Goal: Check status: Check status

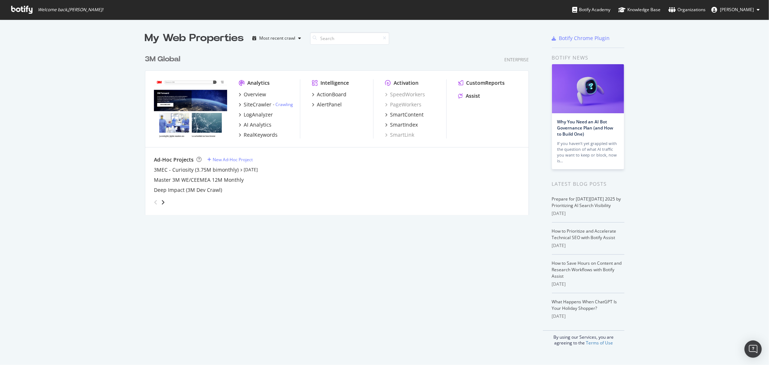
scroll to position [359, 757]
click at [169, 59] on div "3M Global" at bounding box center [162, 59] width 35 height 10
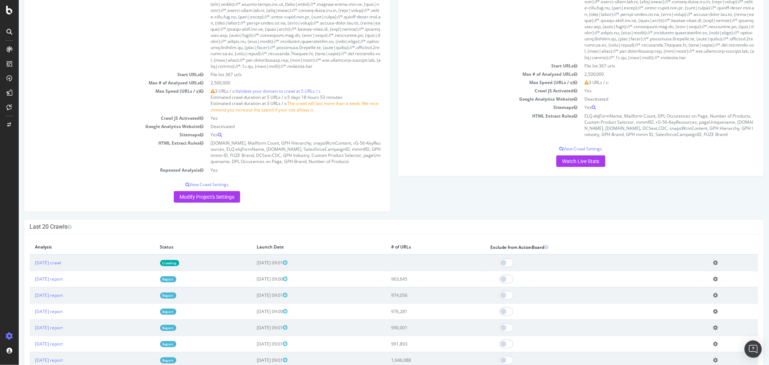
scroll to position [561, 0]
click at [56, 282] on link "[DATE] report" at bounding box center [49, 279] width 28 height 6
